Goal: Information Seeking & Learning: Learn about a topic

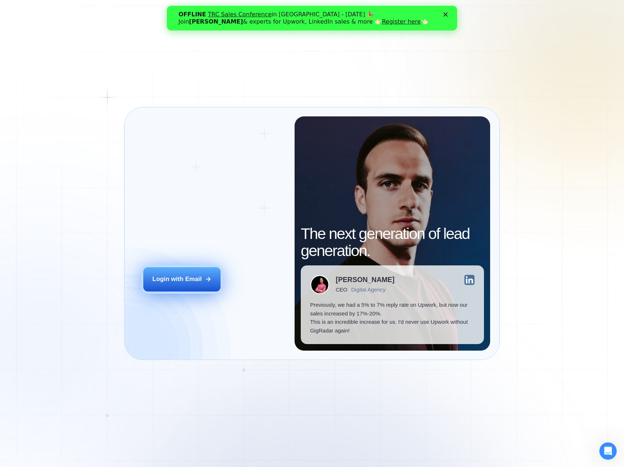
click at [189, 277] on div "Login with Email" at bounding box center [176, 279] width 49 height 9
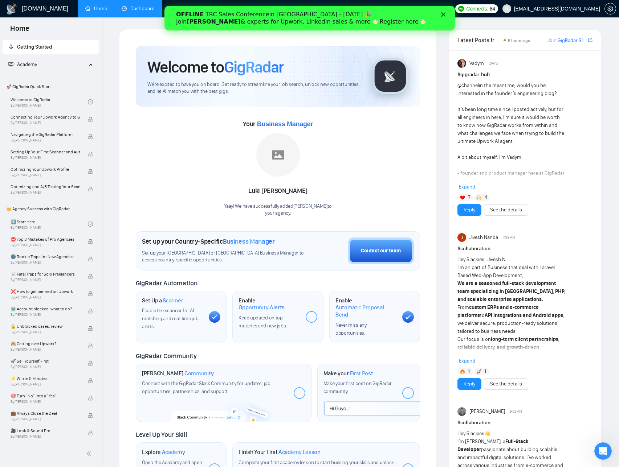
click at [148, 12] on link "Dashboard" at bounding box center [138, 8] width 33 height 6
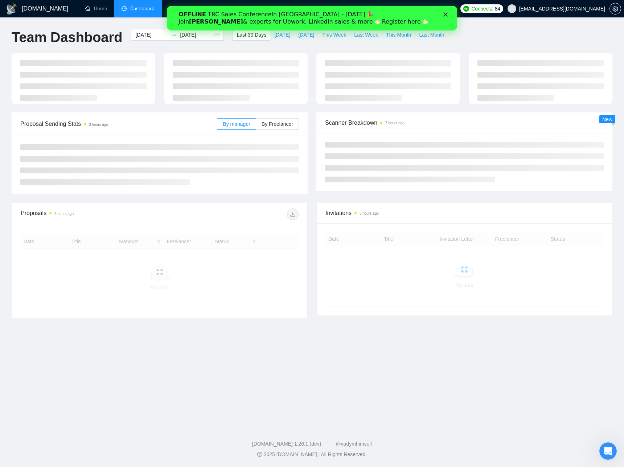
click at [446, 14] on polygon "Close" at bounding box center [446, 14] width 4 height 4
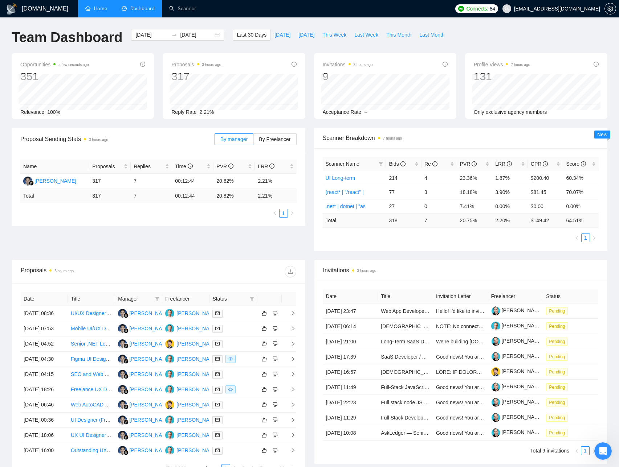
click at [107, 12] on link "Home" at bounding box center [96, 8] width 22 height 6
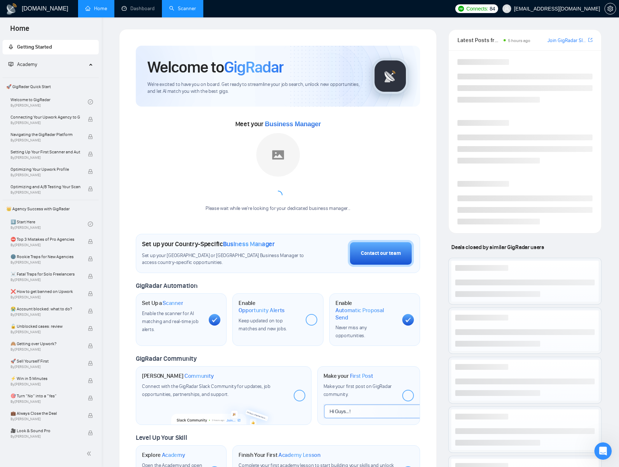
drag, startPoint x: 209, startPoint y: 13, endPoint x: 195, endPoint y: 16, distance: 15.1
click at [209, 14] on ul "Home Dashboard Scanner" at bounding box center [263, 8] width 376 height 17
click at [195, 12] on link "Scanner" at bounding box center [182, 8] width 27 height 6
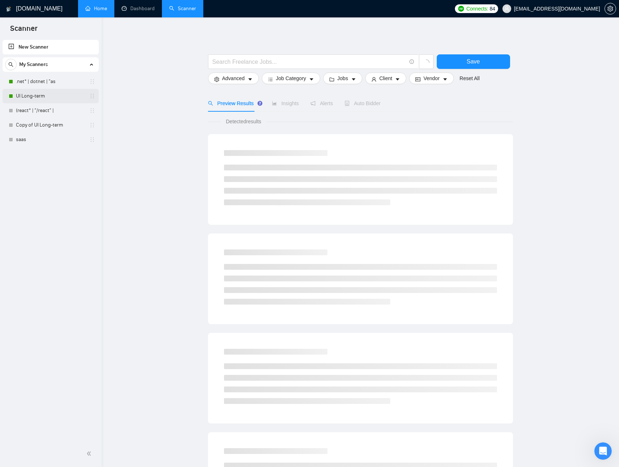
click at [48, 97] on link "UI Long-term" at bounding box center [50, 96] width 69 height 15
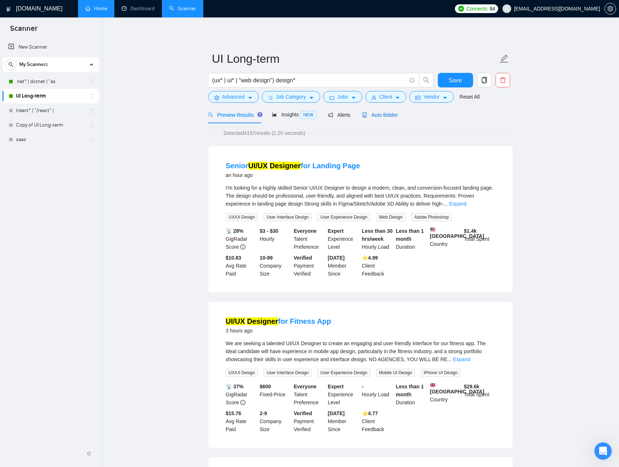
click at [375, 117] on span "Auto Bidder" at bounding box center [380, 115] width 36 height 6
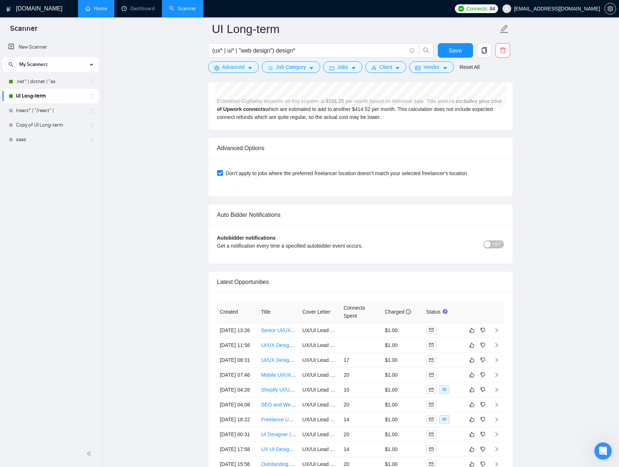
scroll to position [1725, 0]
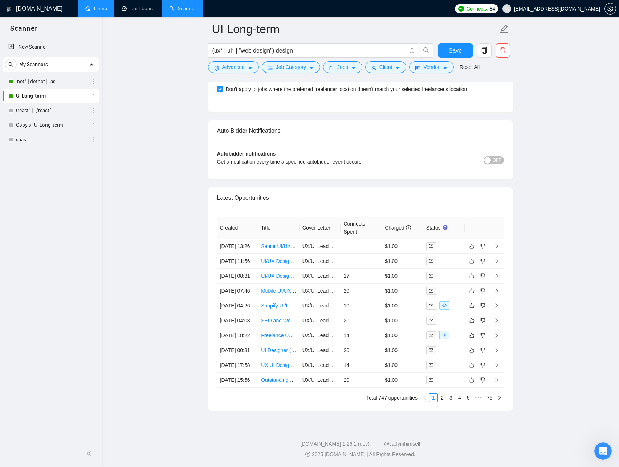
drag, startPoint x: 217, startPoint y: 155, endPoint x: 507, endPoint y: 373, distance: 362.6
click at [507, 373] on div "Created Title Cover Letter Connects Spent Charged Status [DATE] 13:26 Senior UI…" at bounding box center [360, 309] width 304 height 203
copy colgroup
click at [444, 398] on link "2" at bounding box center [442, 398] width 8 height 8
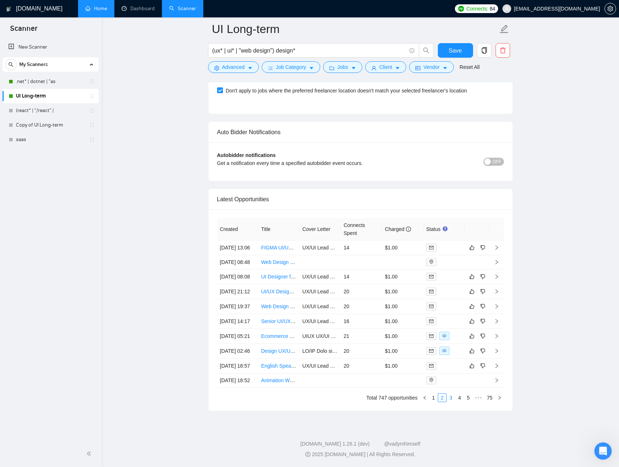
click at [449, 398] on link "3" at bounding box center [451, 398] width 8 height 8
click at [458, 400] on link "4" at bounding box center [460, 398] width 8 height 8
click at [458, 398] on link "5" at bounding box center [460, 398] width 8 height 8
drag, startPoint x: 217, startPoint y: 154, endPoint x: 526, endPoint y: 382, distance: 383.9
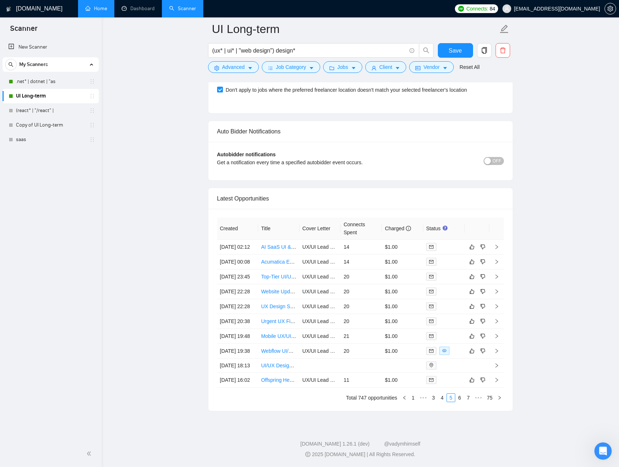
copy colgroup
click at [458, 399] on link "6" at bounding box center [460, 398] width 8 height 8
click at [217, 218] on th "Created" at bounding box center [237, 229] width 41 height 22
drag, startPoint x: 217, startPoint y: 152, endPoint x: 553, endPoint y: 388, distance: 409.9
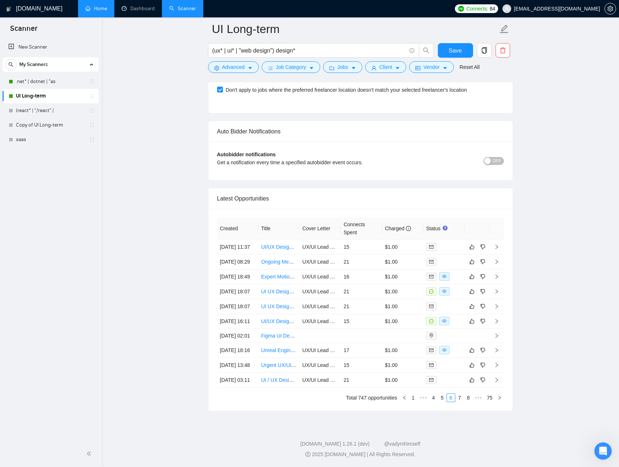
copy colgroup
click at [459, 399] on link "7" at bounding box center [460, 398] width 8 height 8
drag, startPoint x: 217, startPoint y: 153, endPoint x: 494, endPoint y: 384, distance: 360.5
click at [494, 384] on table "Created Title Cover Letter Connects Spent Charged Status [DATE] 02:53 Fast-Pace…" at bounding box center [360, 302] width 287 height 171
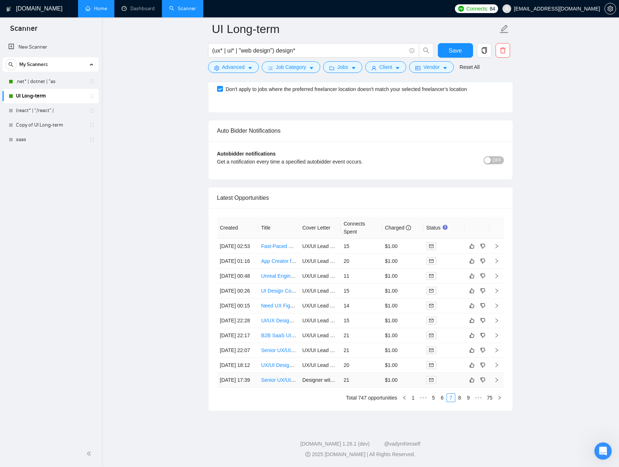
copy colgroup
click at [457, 399] on link "8" at bounding box center [460, 398] width 8 height 8
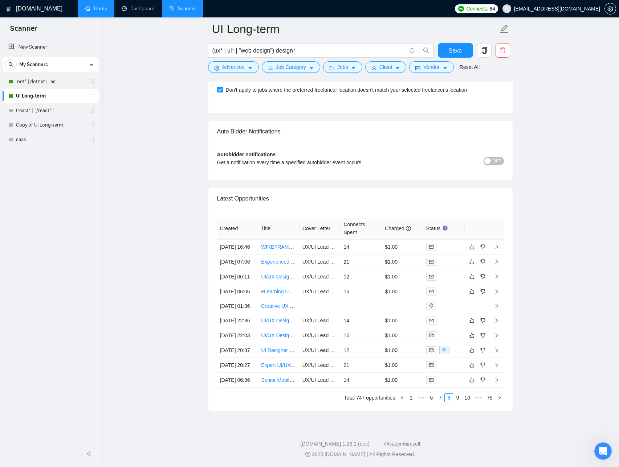
click at [212, 209] on div "Created Title Cover Letter Connects Spent Charged Status [DATE] 16:46 WIREFRAME…" at bounding box center [360, 310] width 304 height 202
drag, startPoint x: 219, startPoint y: 155, endPoint x: 542, endPoint y: 380, distance: 393.6
copy colgroup
click at [457, 399] on link "9" at bounding box center [457, 398] width 8 height 8
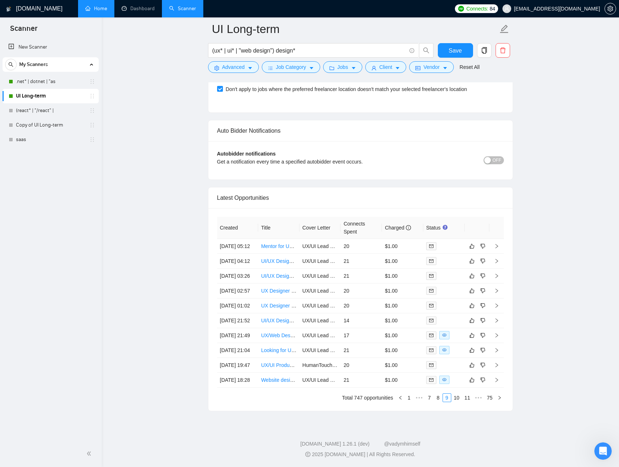
drag, startPoint x: 216, startPoint y: 155, endPoint x: 547, endPoint y: 378, distance: 399.1
click at [453, 399] on link "10" at bounding box center [457, 398] width 10 height 8
click at [215, 209] on div "Created Title Cover Letter Connects Spent Charged Status [DATE] 16:58 Expert UX…" at bounding box center [360, 310] width 304 height 202
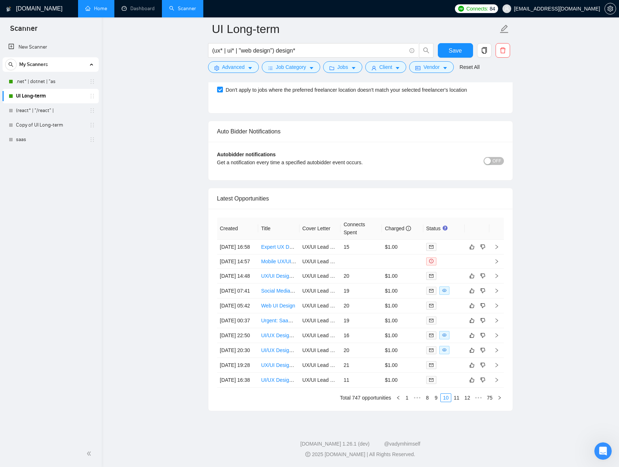
drag, startPoint x: 218, startPoint y: 155, endPoint x: 532, endPoint y: 376, distance: 384.4
copy colgroup
click at [460, 399] on link "11" at bounding box center [457, 398] width 10 height 8
click at [209, 210] on div "Created Title Cover Letter Connects Spent Charged Status [DATE] 16:28 Wireframe…" at bounding box center [360, 310] width 304 height 201
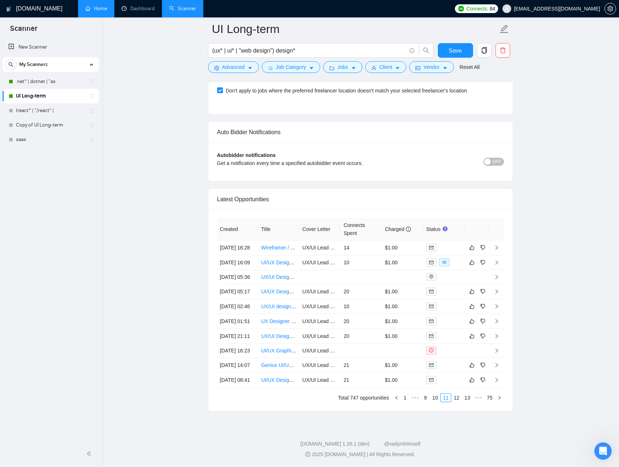
drag, startPoint x: 218, startPoint y: 155, endPoint x: 519, endPoint y: 378, distance: 374.4
copy colgroup
click at [453, 397] on link "12" at bounding box center [457, 398] width 10 height 8
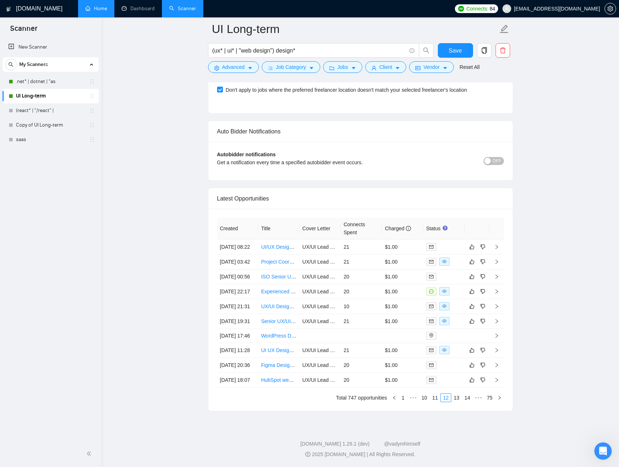
drag, startPoint x: 218, startPoint y: 155, endPoint x: 519, endPoint y: 387, distance: 379.8
copy colgroup
click at [457, 400] on link "13" at bounding box center [457, 398] width 10 height 8
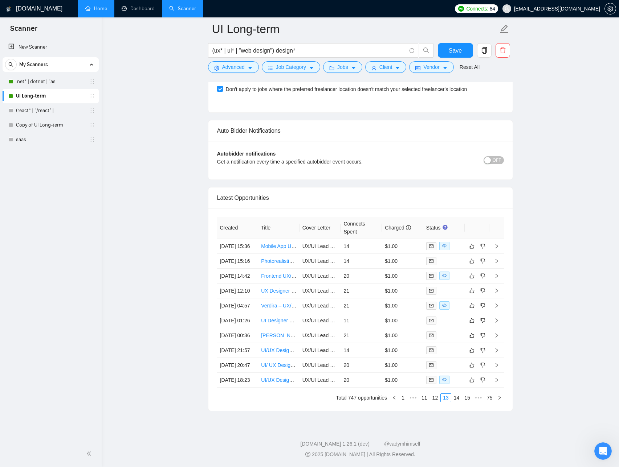
click at [212, 208] on div "Created Title Cover Letter Connects Spent Charged Status [DATE] 15:36 Mobile Ap…" at bounding box center [360, 309] width 304 height 203
drag, startPoint x: 222, startPoint y: 159, endPoint x: 503, endPoint y: 378, distance: 356.9
click at [503, 378] on div "Created Title Cover Letter Connects Spent Charged Status [DATE] 15:36 Mobile Ap…" at bounding box center [360, 309] width 304 height 203
copy colgroup
click at [455, 399] on link "14" at bounding box center [457, 398] width 10 height 8
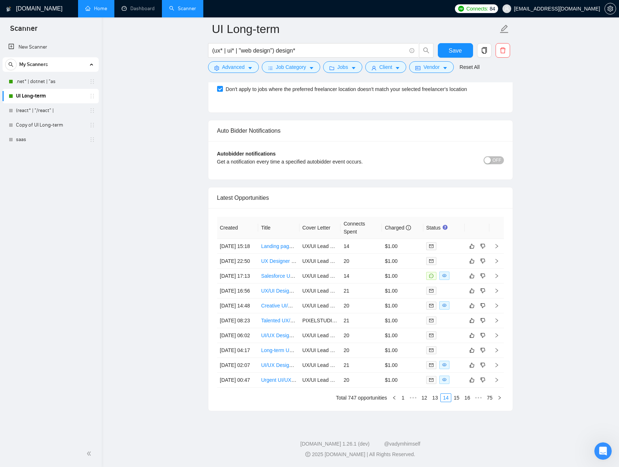
drag, startPoint x: 217, startPoint y: 154, endPoint x: 529, endPoint y: 378, distance: 384.2
copy colgroup
click at [459, 400] on link "15" at bounding box center [457, 398] width 10 height 8
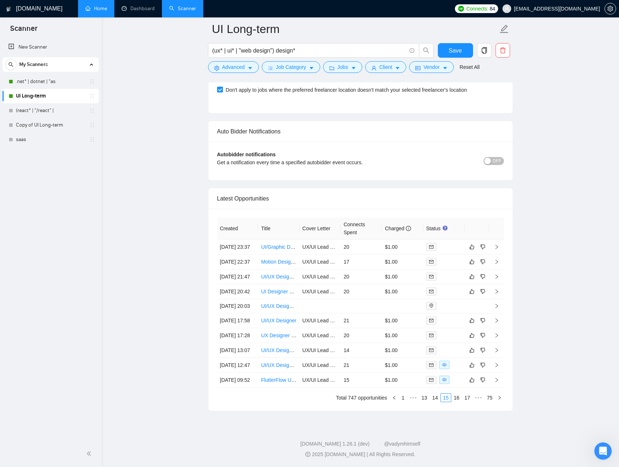
drag, startPoint x: 219, startPoint y: 155, endPoint x: 521, endPoint y: 369, distance: 370.4
click at [454, 401] on link "16" at bounding box center [457, 398] width 10 height 8
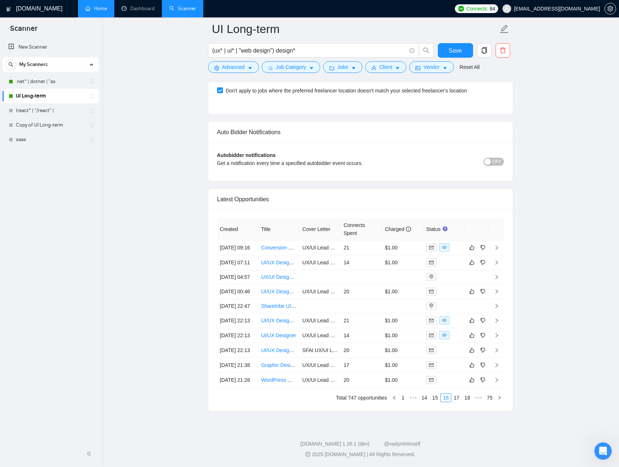
drag, startPoint x: 219, startPoint y: 154, endPoint x: 517, endPoint y: 385, distance: 376.9
click at [458, 396] on link "17" at bounding box center [457, 398] width 10 height 8
click at [218, 218] on th "Created" at bounding box center [237, 229] width 41 height 22
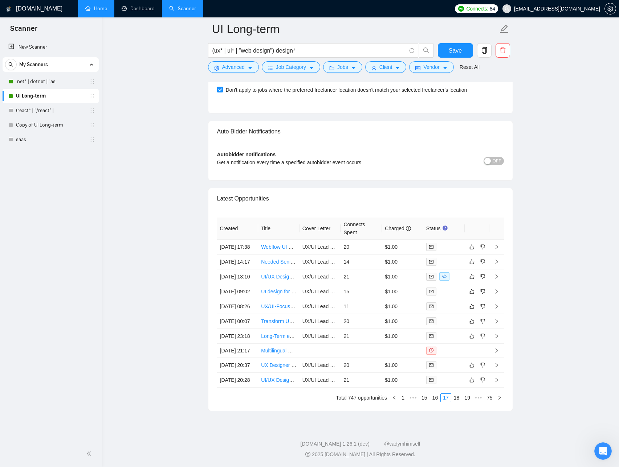
drag, startPoint x: 219, startPoint y: 153, endPoint x: 516, endPoint y: 375, distance: 371.6
click at [455, 402] on link "18" at bounding box center [457, 398] width 10 height 8
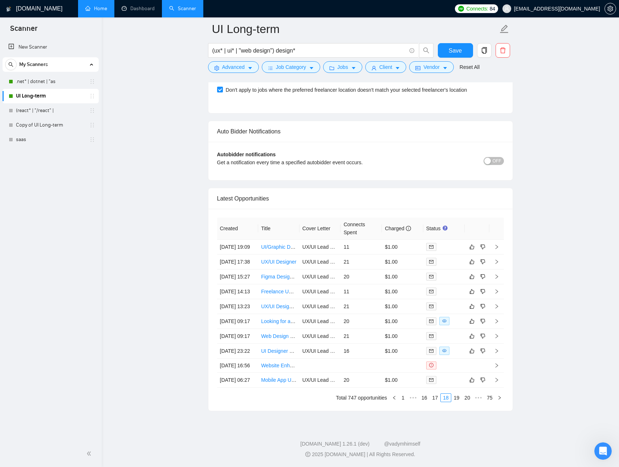
drag, startPoint x: 222, startPoint y: 160, endPoint x: 530, endPoint y: 365, distance: 369.5
click at [457, 396] on link "19" at bounding box center [457, 398] width 10 height 8
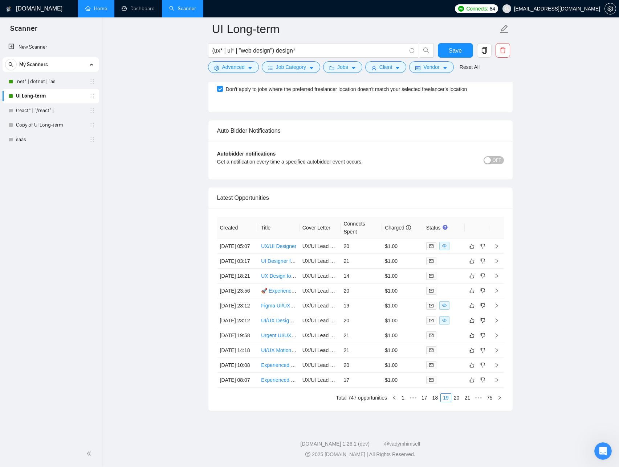
drag, startPoint x: 219, startPoint y: 154, endPoint x: 518, endPoint y: 384, distance: 376.8
click at [457, 398] on link "20" at bounding box center [457, 398] width 10 height 8
drag, startPoint x: 217, startPoint y: 154, endPoint x: 523, endPoint y: 385, distance: 383.1
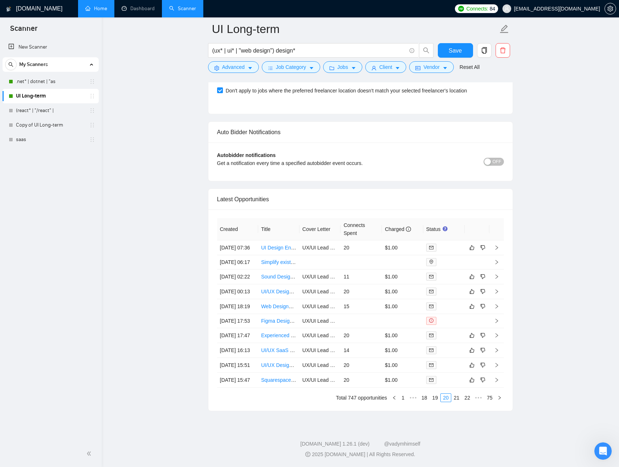
click at [457, 400] on link "21" at bounding box center [457, 398] width 10 height 8
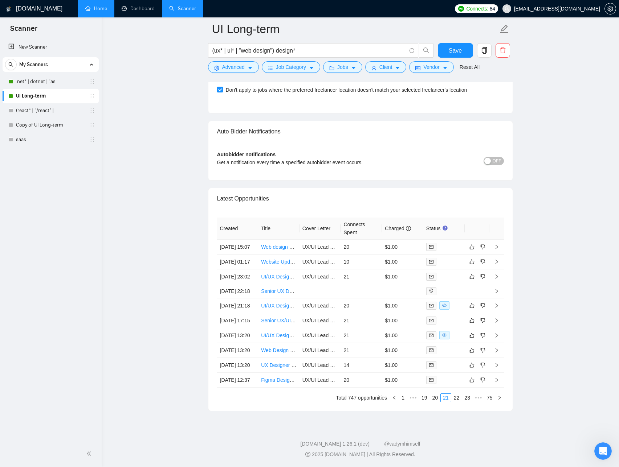
drag, startPoint x: 218, startPoint y: 155, endPoint x: 501, endPoint y: 379, distance: 361.3
click at [501, 379] on table "Created Title Cover Letter Connects Spent Charged Status [DATE] 15:07 Web desig…" at bounding box center [360, 303] width 287 height 170
click at [507, 429] on footer "[DOMAIN_NAME] 1.26.1 (dev) @vadymhimself 2025 [DOMAIN_NAME] | All Rights Reserv…" at bounding box center [360, 445] width 517 height 44
click at [457, 399] on link "22" at bounding box center [457, 398] width 10 height 8
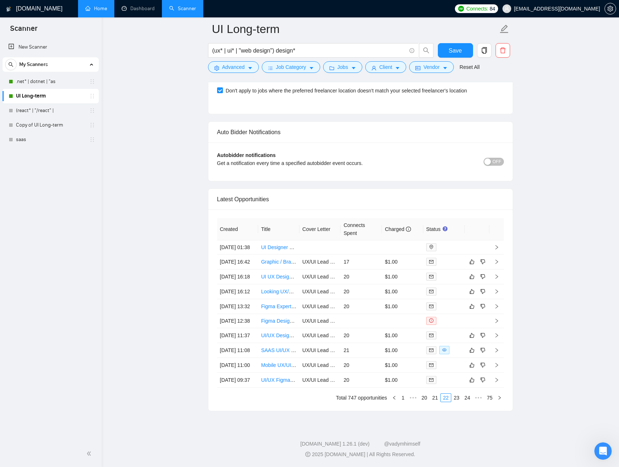
drag, startPoint x: 218, startPoint y: 155, endPoint x: 508, endPoint y: 370, distance: 360.9
click at [508, 370] on div "Created Title Cover Letter Connects Spent Charged Status [DATE] 01:38 UI Design…" at bounding box center [360, 310] width 304 height 201
click at [453, 401] on link "23" at bounding box center [457, 398] width 10 height 8
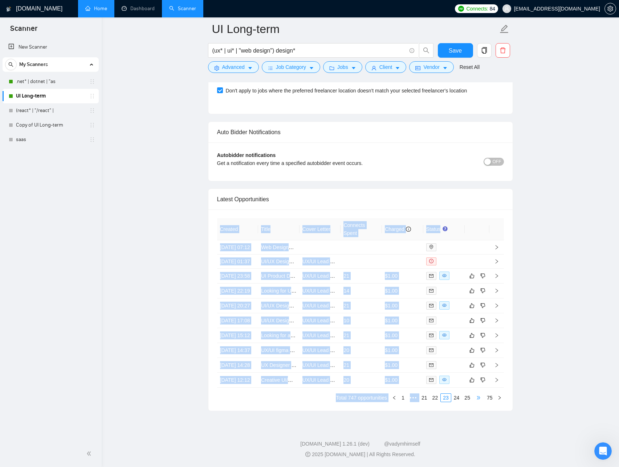
drag, startPoint x: 219, startPoint y: 154, endPoint x: 478, endPoint y: 396, distance: 354.6
click at [478, 396] on div "Created Title Cover Letter Connects Spent Charged Status [DATE] 07:12 Web Desig…" at bounding box center [360, 310] width 287 height 184
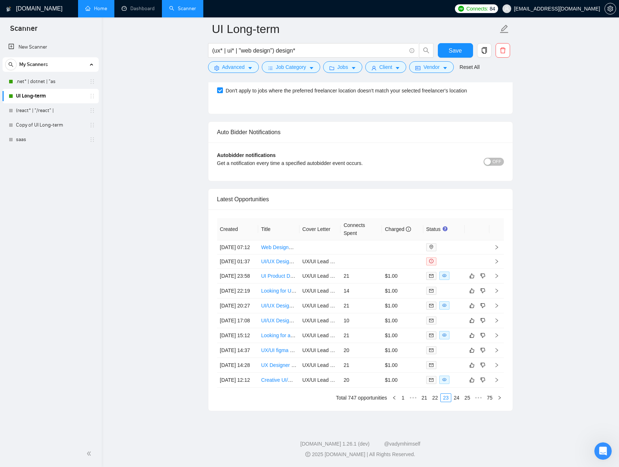
drag, startPoint x: 218, startPoint y: 154, endPoint x: 503, endPoint y: 372, distance: 358.9
click at [503, 372] on div "Created Title Cover Letter Connects Spent Charged Status [DATE] 07:12 Web Desig…" at bounding box center [360, 310] width 304 height 201
click at [457, 399] on link "24" at bounding box center [457, 398] width 10 height 8
drag, startPoint x: 220, startPoint y: 153, endPoint x: 486, endPoint y: 376, distance: 347.4
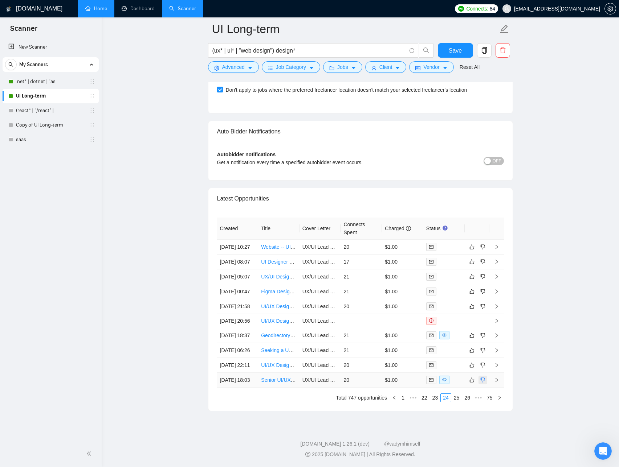
click at [486, 376] on table "Created Title Cover Letter Connects Spent Charged Status [DATE] 10:27 Website -…" at bounding box center [360, 303] width 287 height 170
click at [457, 400] on link "25" at bounding box center [457, 398] width 10 height 8
drag, startPoint x: 218, startPoint y: 154, endPoint x: 473, endPoint y: 382, distance: 342.7
click at [473, 382] on table "Created Title Cover Letter Connects Spent Charged Status [DATE] 15:33 UX Design…" at bounding box center [360, 302] width 287 height 169
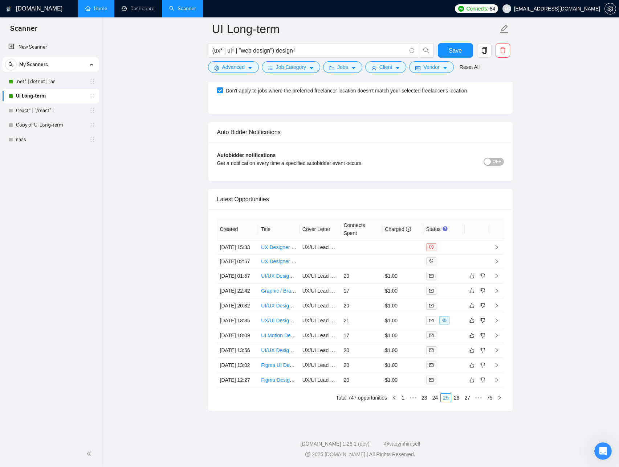
click at [458, 396] on link "26" at bounding box center [457, 398] width 10 height 8
click at [216, 209] on div "Created Title Cover Letter Connects Spent Charged Status [DATE] 11:37 UI/UX Des…" at bounding box center [360, 310] width 304 height 202
drag, startPoint x: 219, startPoint y: 154, endPoint x: 516, endPoint y: 372, distance: 368.9
click at [453, 401] on link "27" at bounding box center [457, 398] width 10 height 8
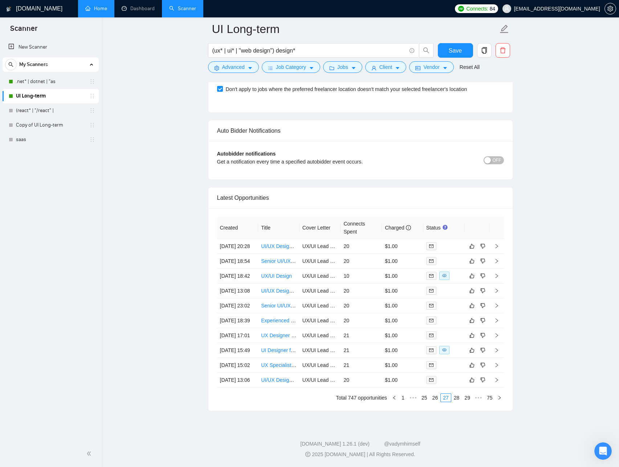
click at [212, 208] on div "Created Title Cover Letter Connects Spent Charged Status [DATE] 20:28 UI/UX Des…" at bounding box center [360, 309] width 304 height 203
drag, startPoint x: 219, startPoint y: 155, endPoint x: 510, endPoint y: 369, distance: 361.5
click at [510, 369] on div "Created Title Cover Letter Connects Spent Charged Status [DATE] 20:28 UI/UX Des…" at bounding box center [360, 309] width 304 height 203
click at [458, 400] on link "28" at bounding box center [457, 398] width 10 height 8
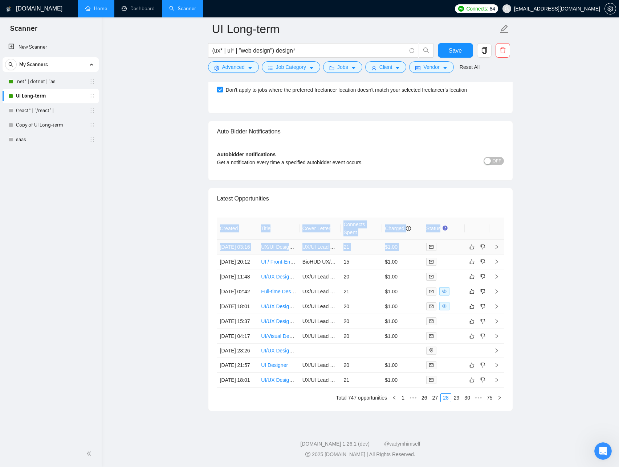
drag, startPoint x: 219, startPoint y: 154, endPoint x: 458, endPoint y: 179, distance: 240.5
click at [458, 218] on table "Created Title Cover Letter Connects Spent Charged Status [DATE] 03:16 UX/UI Des…" at bounding box center [360, 303] width 287 height 170
